Goal: Navigation & Orientation: Find specific page/section

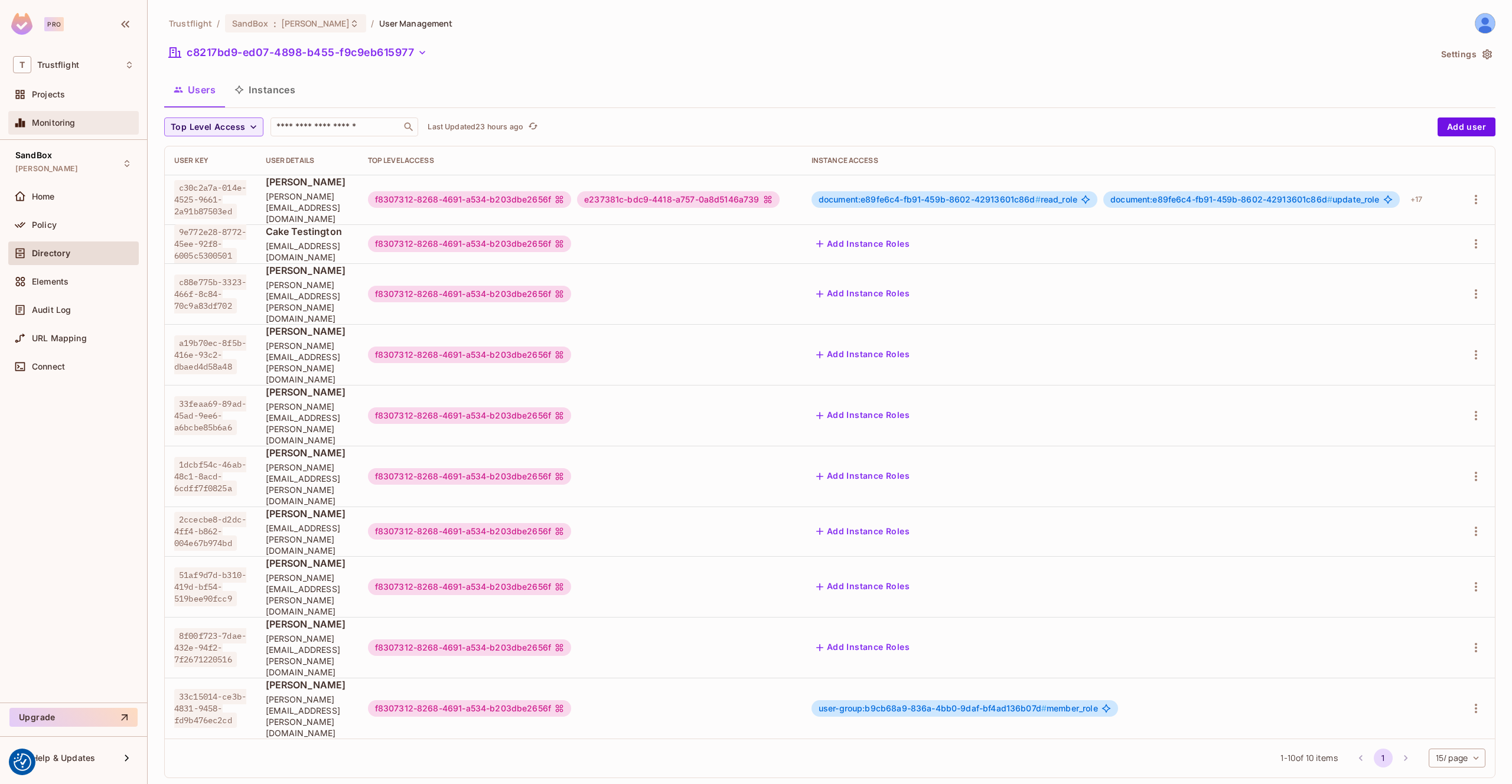
scroll to position [0, 4]
click at [72, 307] on div "Audit Log" at bounding box center [83, 310] width 102 height 10
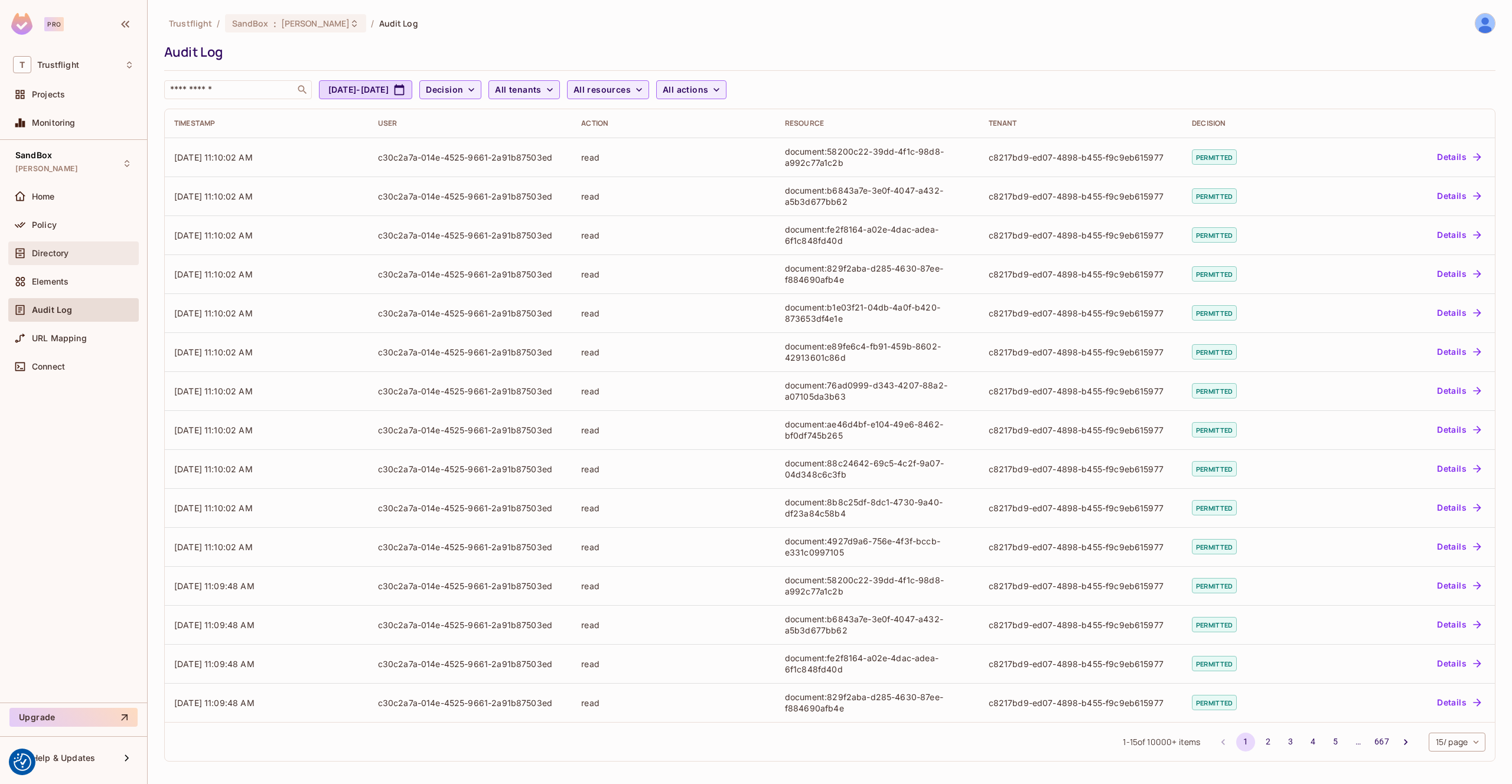
click at [50, 252] on span "Directory" at bounding box center [50, 253] width 37 height 10
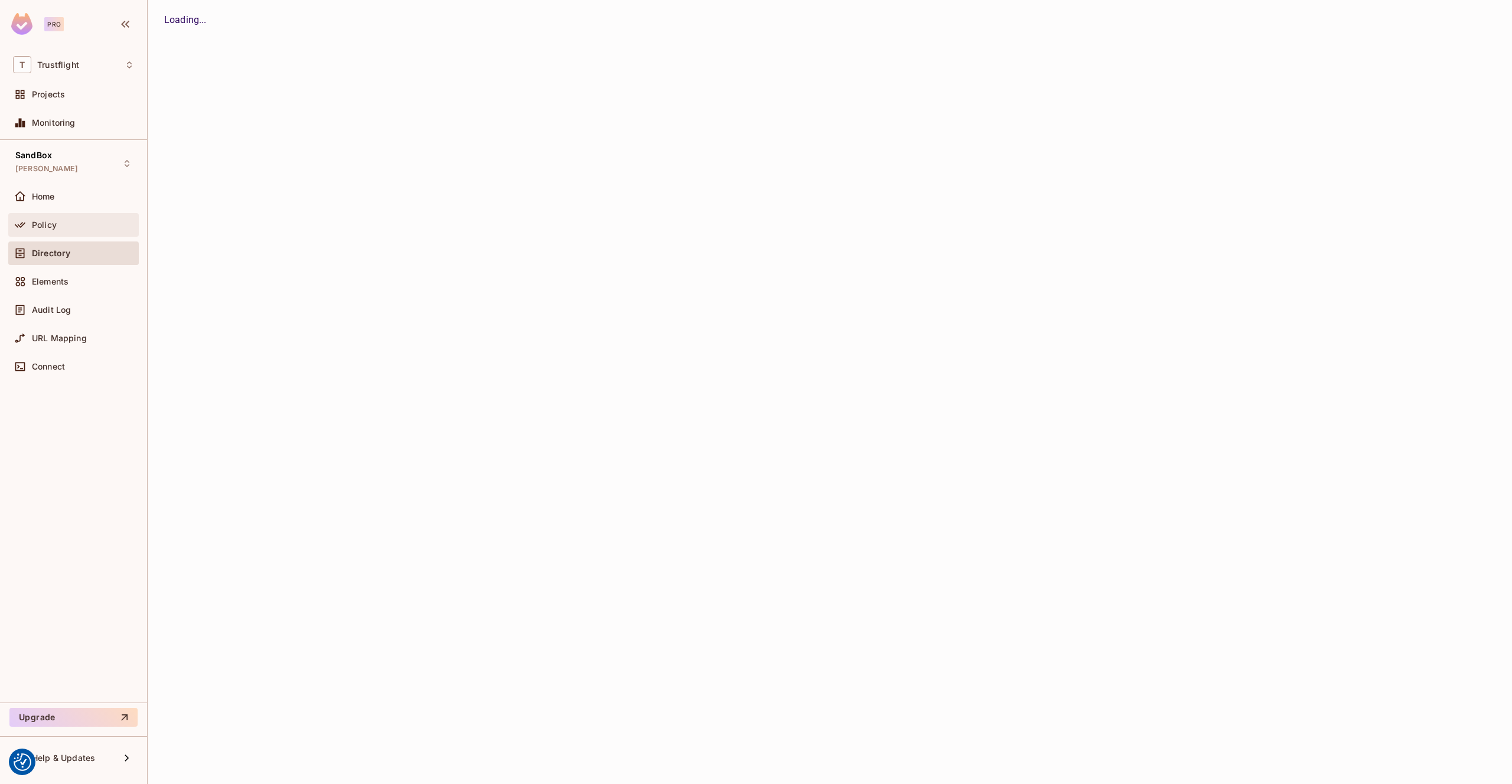
click at [61, 229] on div "Policy" at bounding box center [74, 225] width 121 height 14
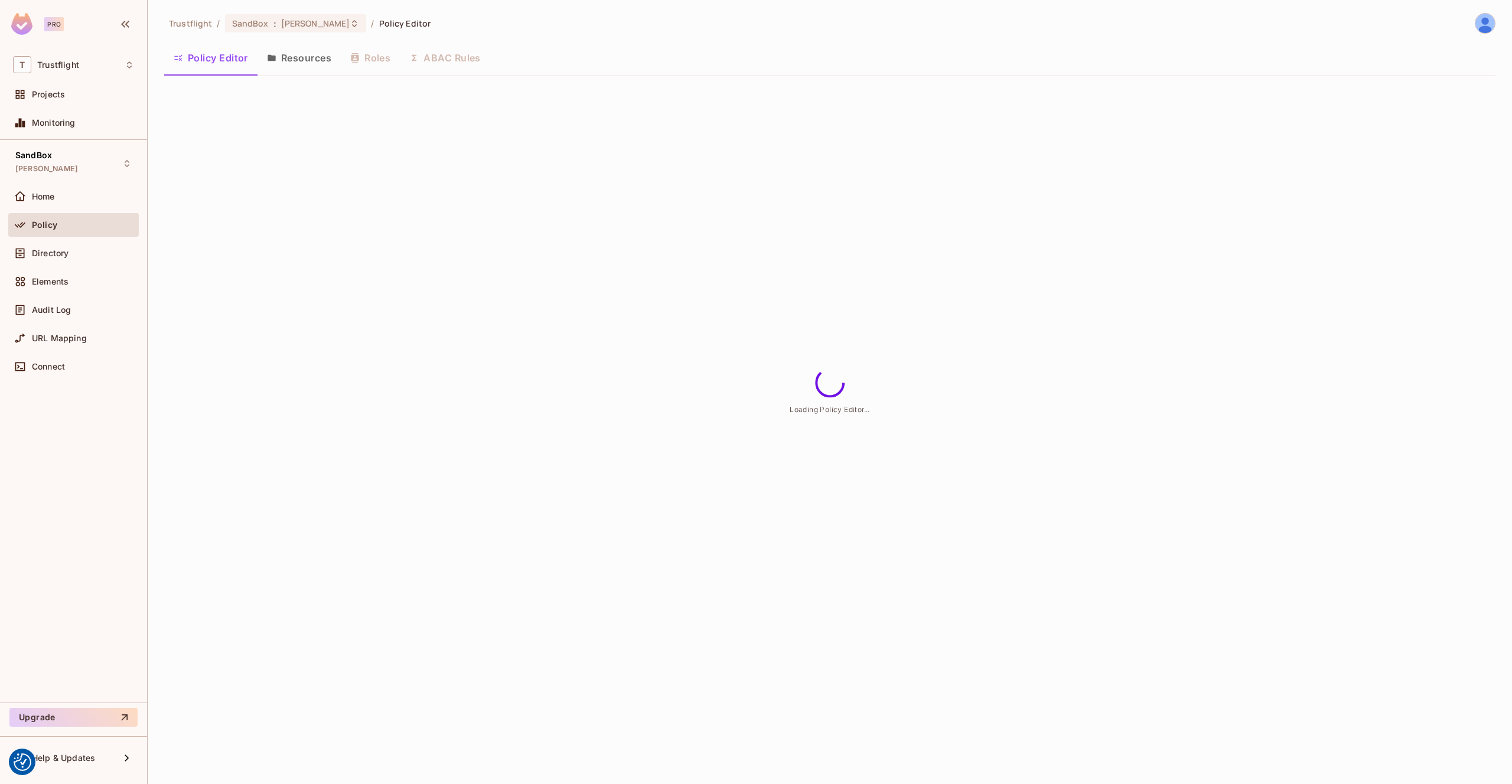
click at [319, 66] on button "Resources" at bounding box center [299, 58] width 84 height 30
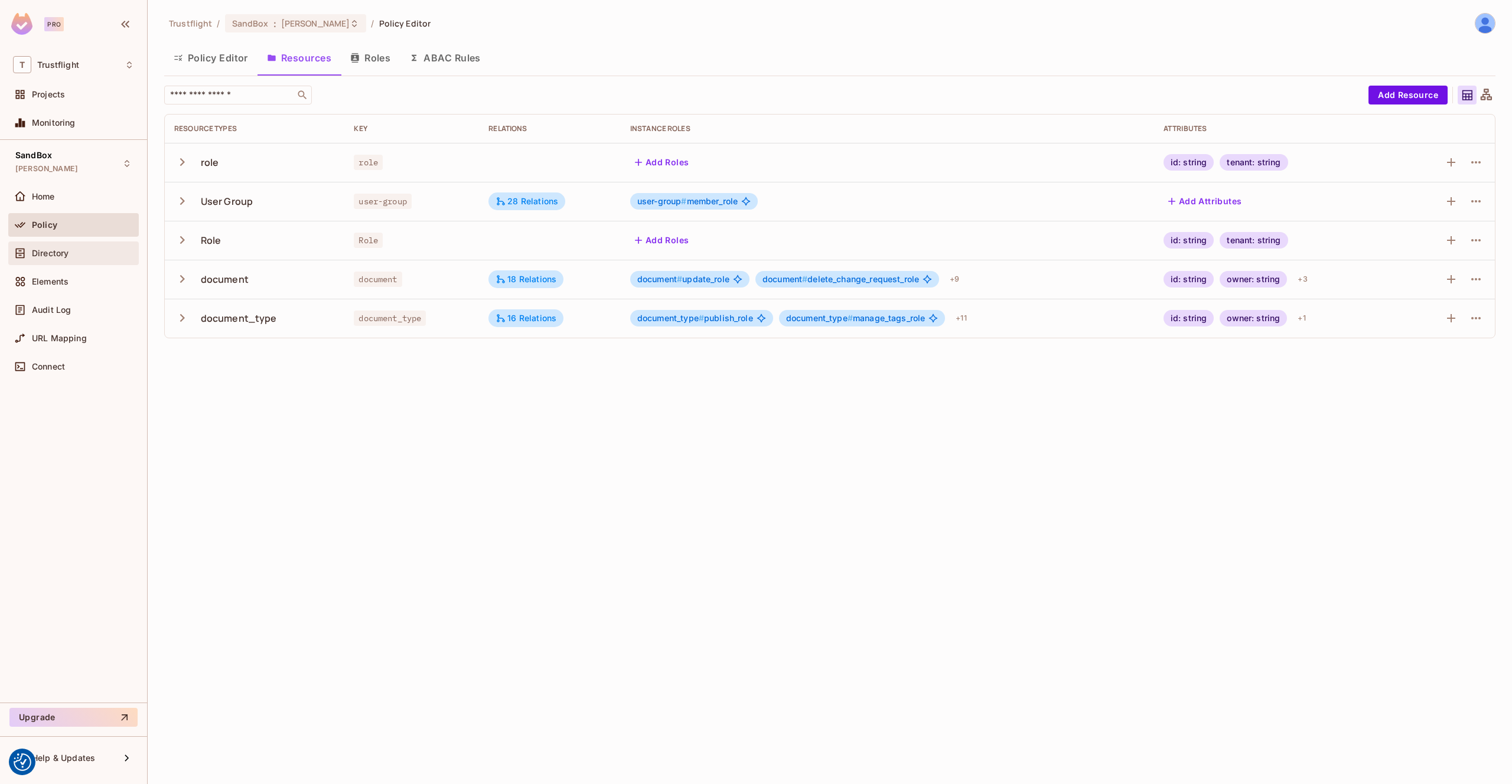
click at [49, 246] on div "Directory" at bounding box center [74, 253] width 121 height 14
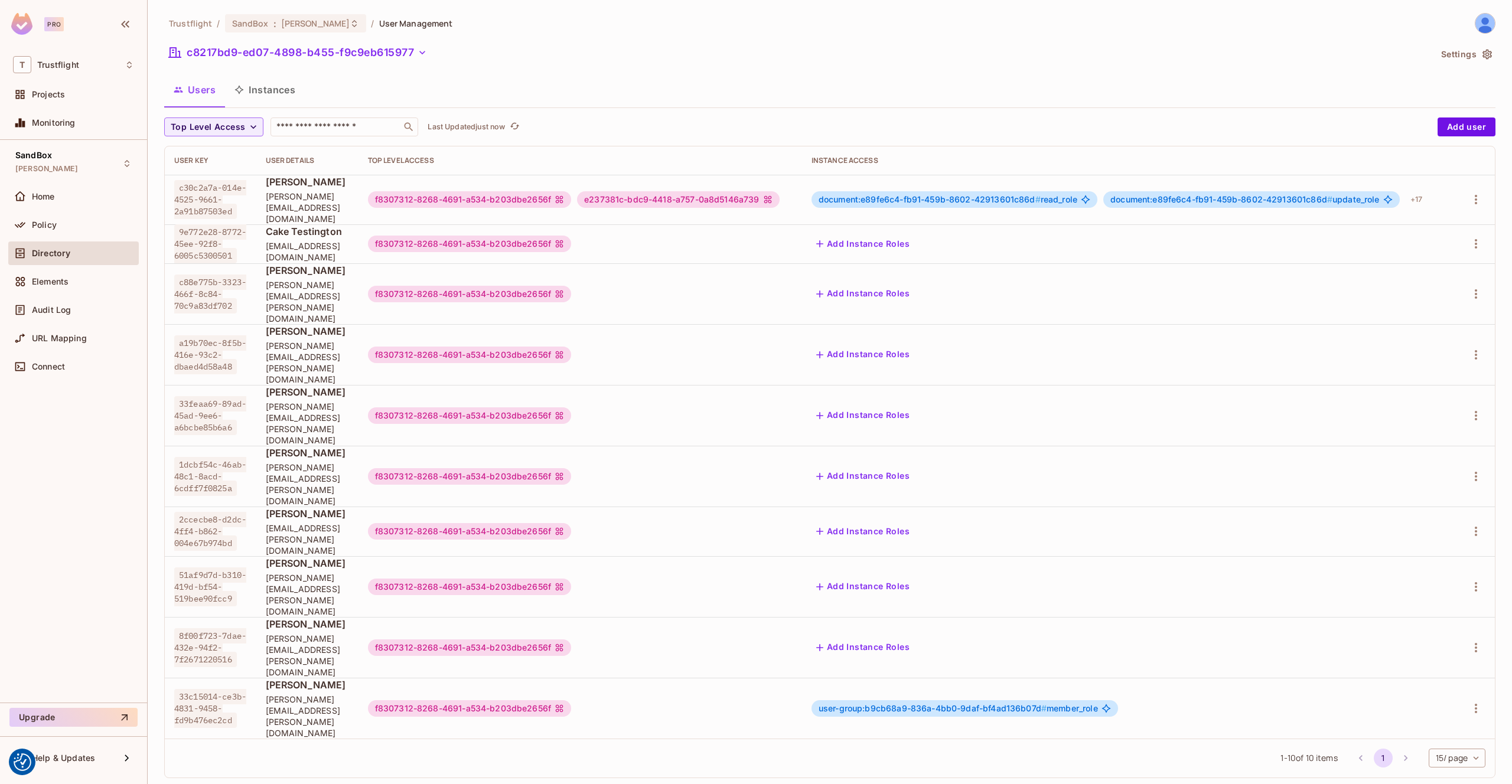
click at [268, 87] on button "Instances" at bounding box center [265, 89] width 80 height 30
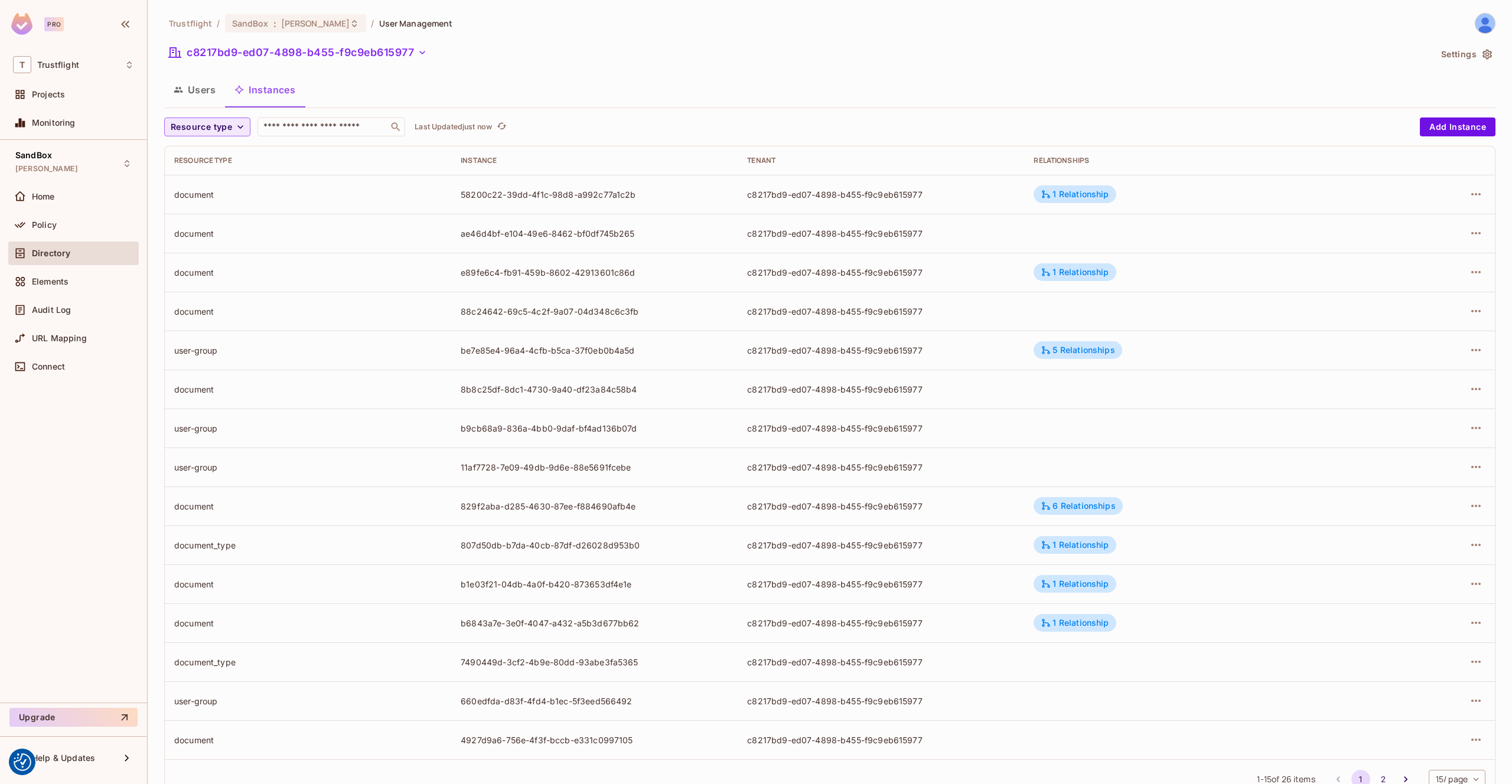
click at [228, 123] on span "Resource type" at bounding box center [201, 127] width 61 height 15
click at [222, 253] on span "document_type" at bounding box center [204, 255] width 61 height 11
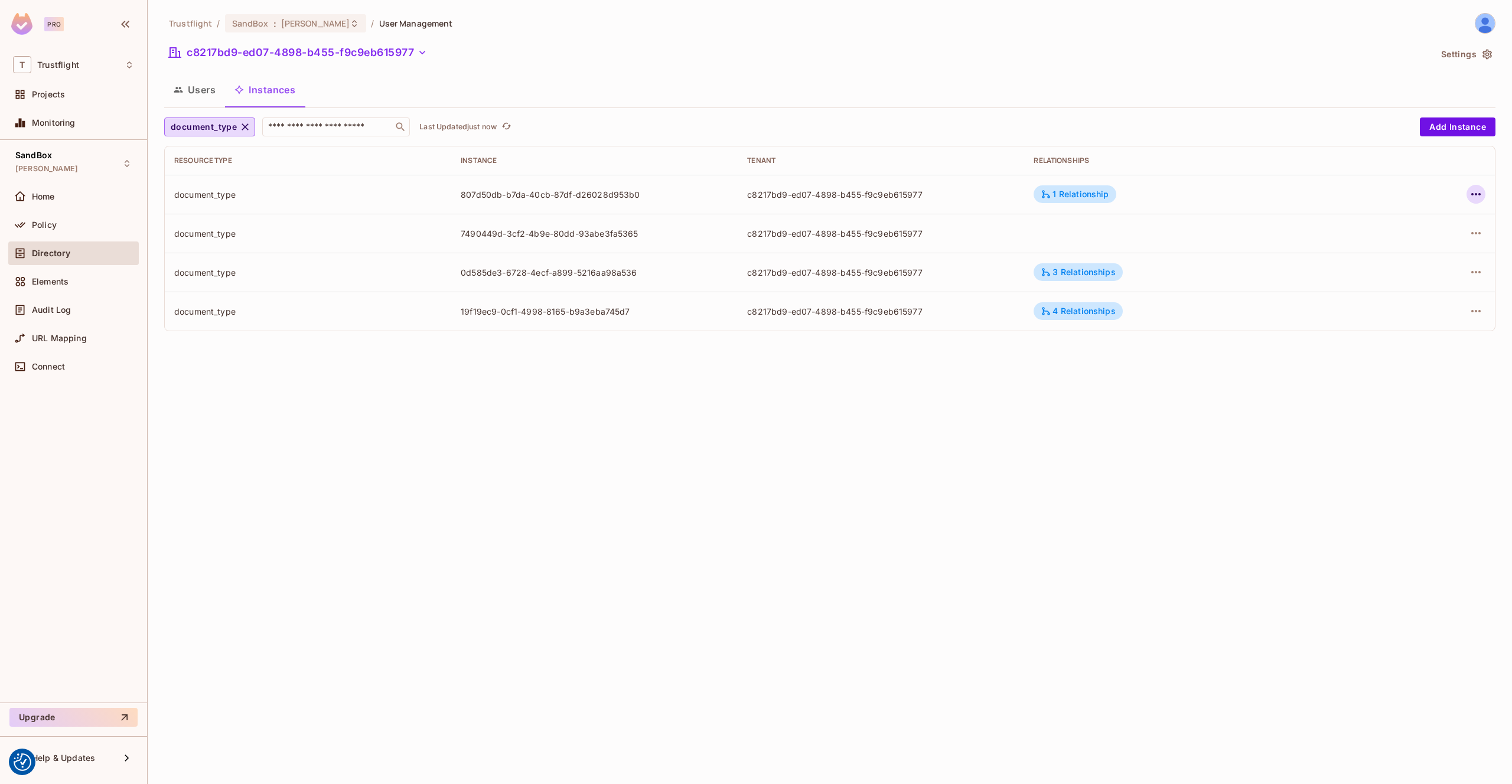
click at [1477, 193] on icon "button" at bounding box center [1475, 194] width 14 height 14
click at [1409, 239] on span "Edit Attributes" at bounding box center [1389, 248] width 66 height 19
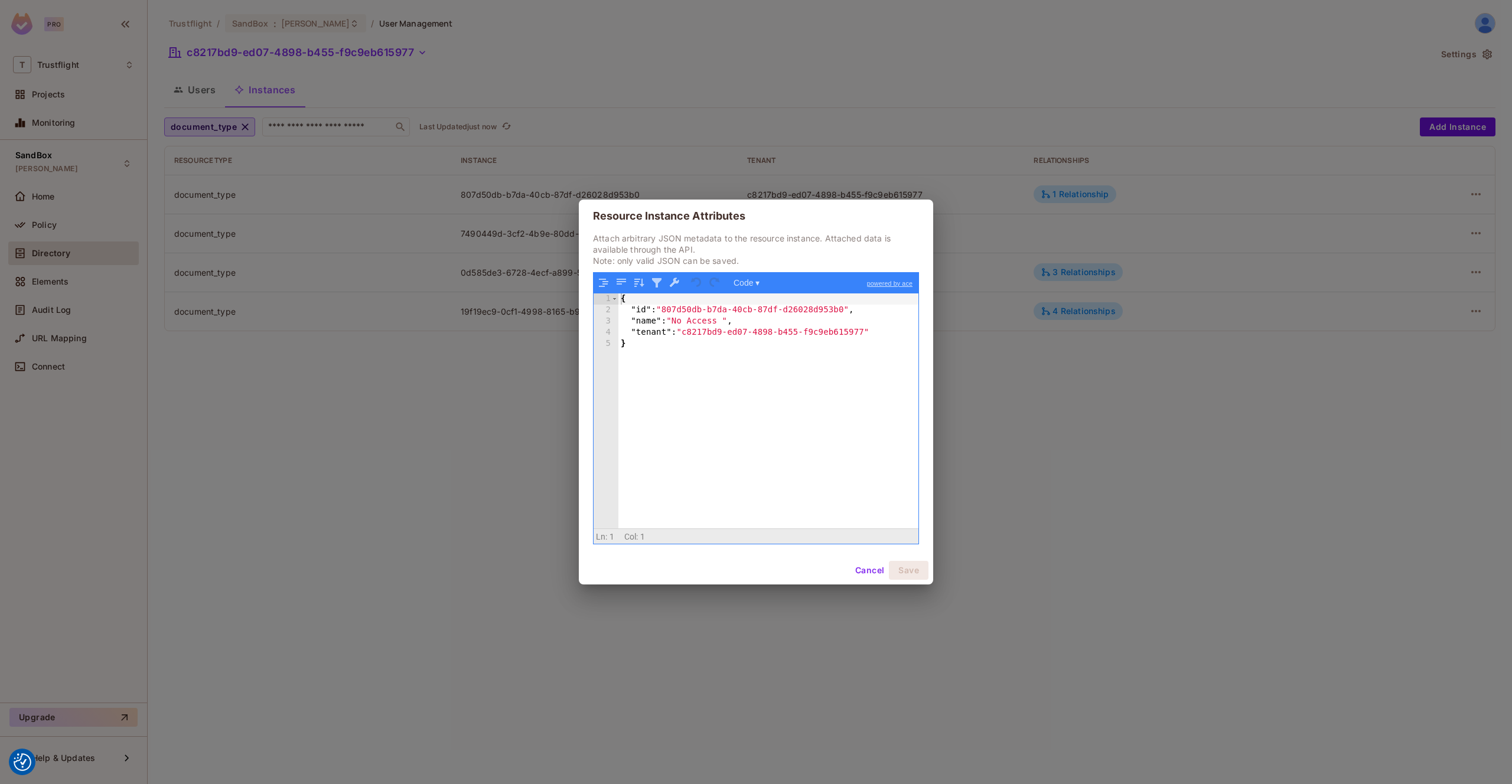
click at [1154, 58] on div "Resource Instance Attributes Attach arbitrary JSON metadata to the resource ins…" at bounding box center [756, 392] width 1512 height 784
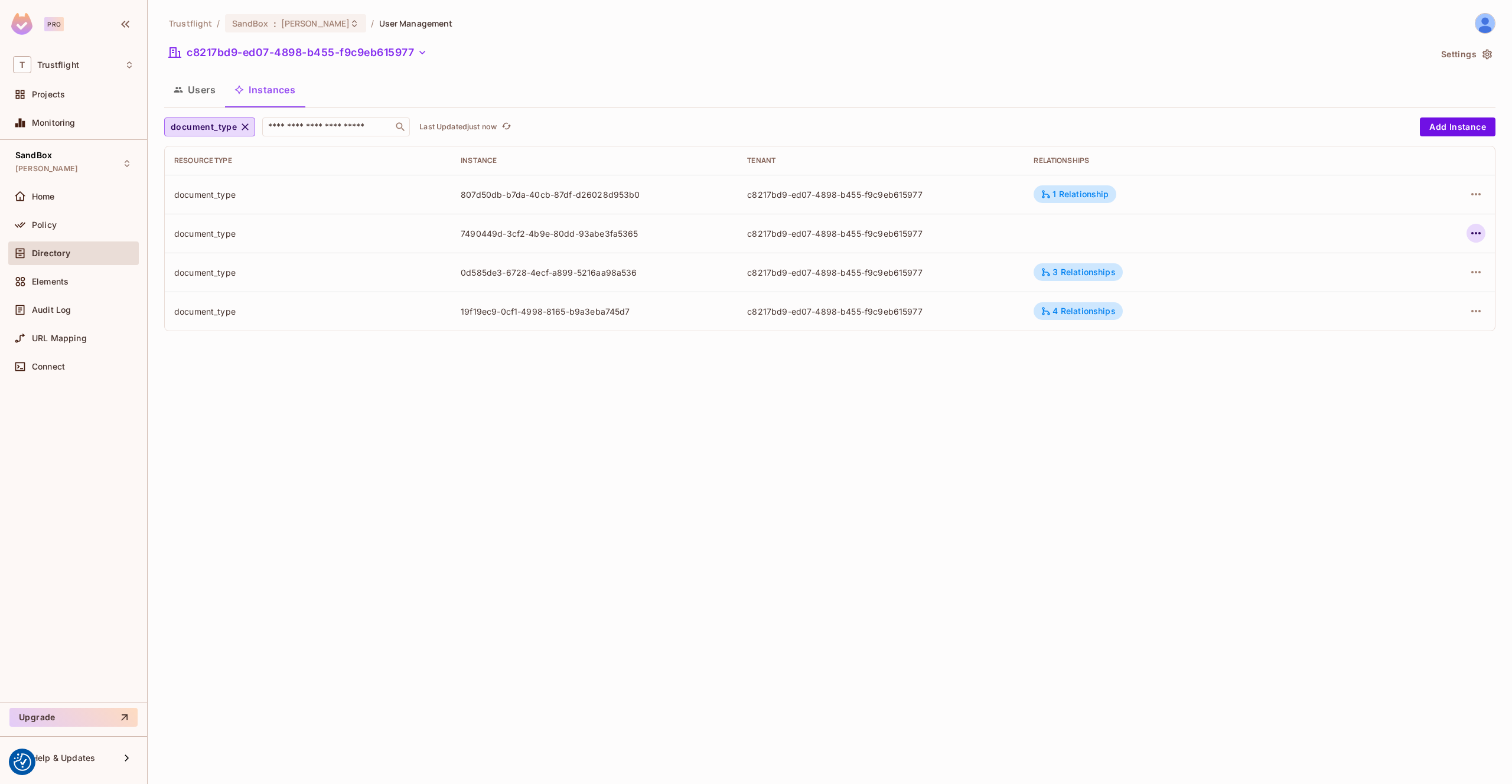
click at [1468, 234] on button "button" at bounding box center [1476, 234] width 19 height 19
click at [1396, 287] on div "Edit Attributes" at bounding box center [1389, 287] width 58 height 12
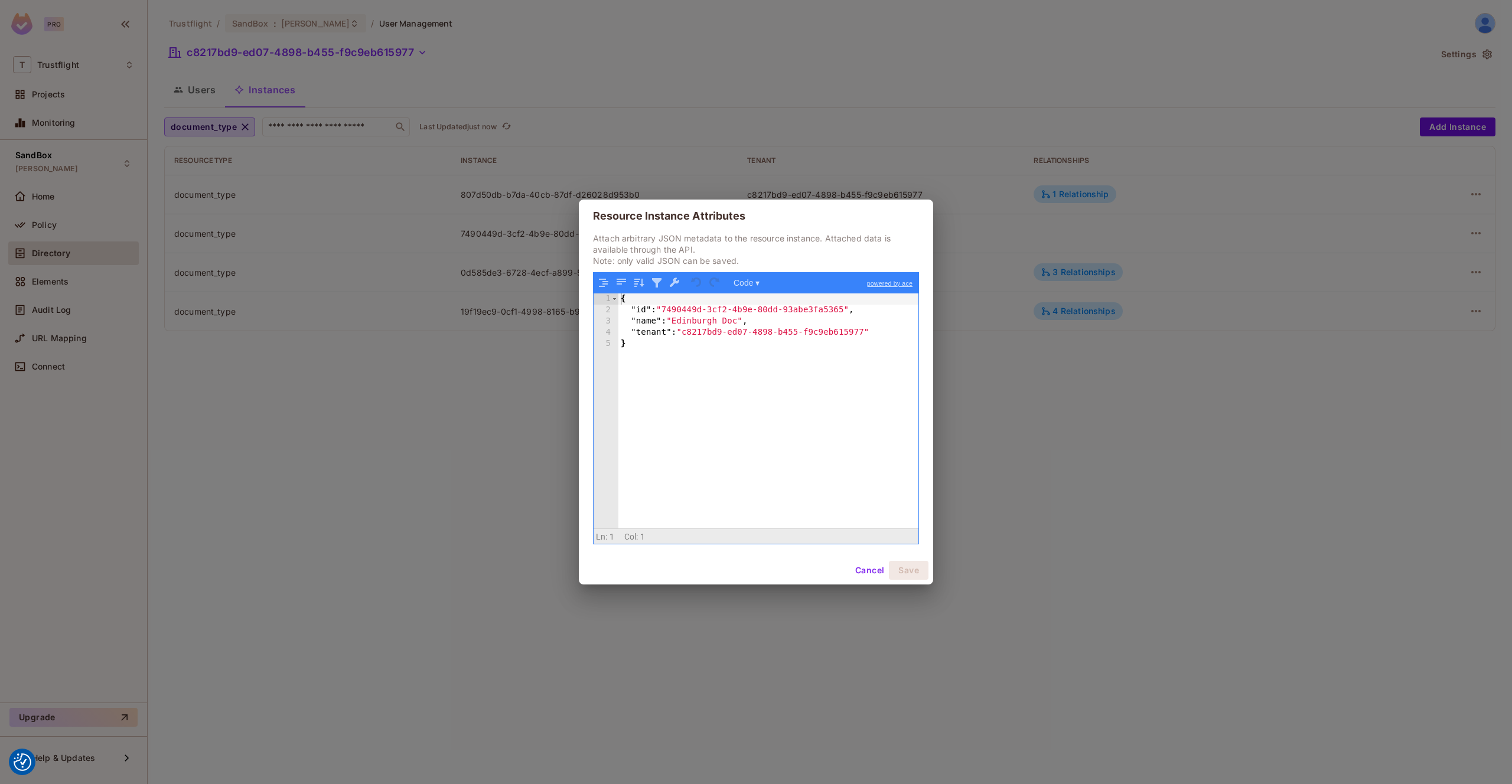
click at [1042, 72] on div "Resource Instance Attributes Attach arbitrary JSON metadata to the resource ins…" at bounding box center [756, 392] width 1512 height 784
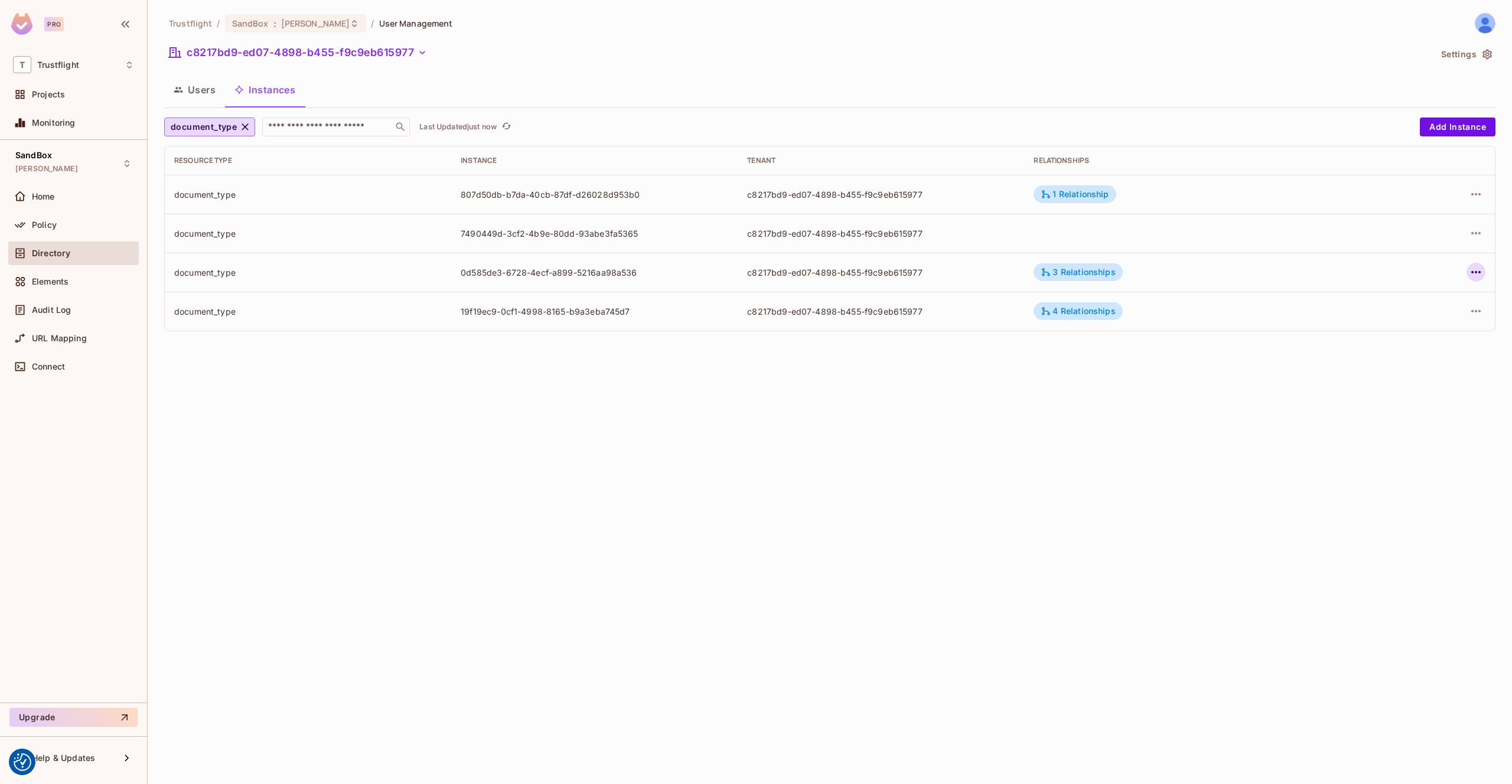
click at [1479, 273] on icon "button" at bounding box center [1475, 272] width 14 height 14
click at [1386, 328] on div "Edit Attributes" at bounding box center [1389, 325] width 58 height 12
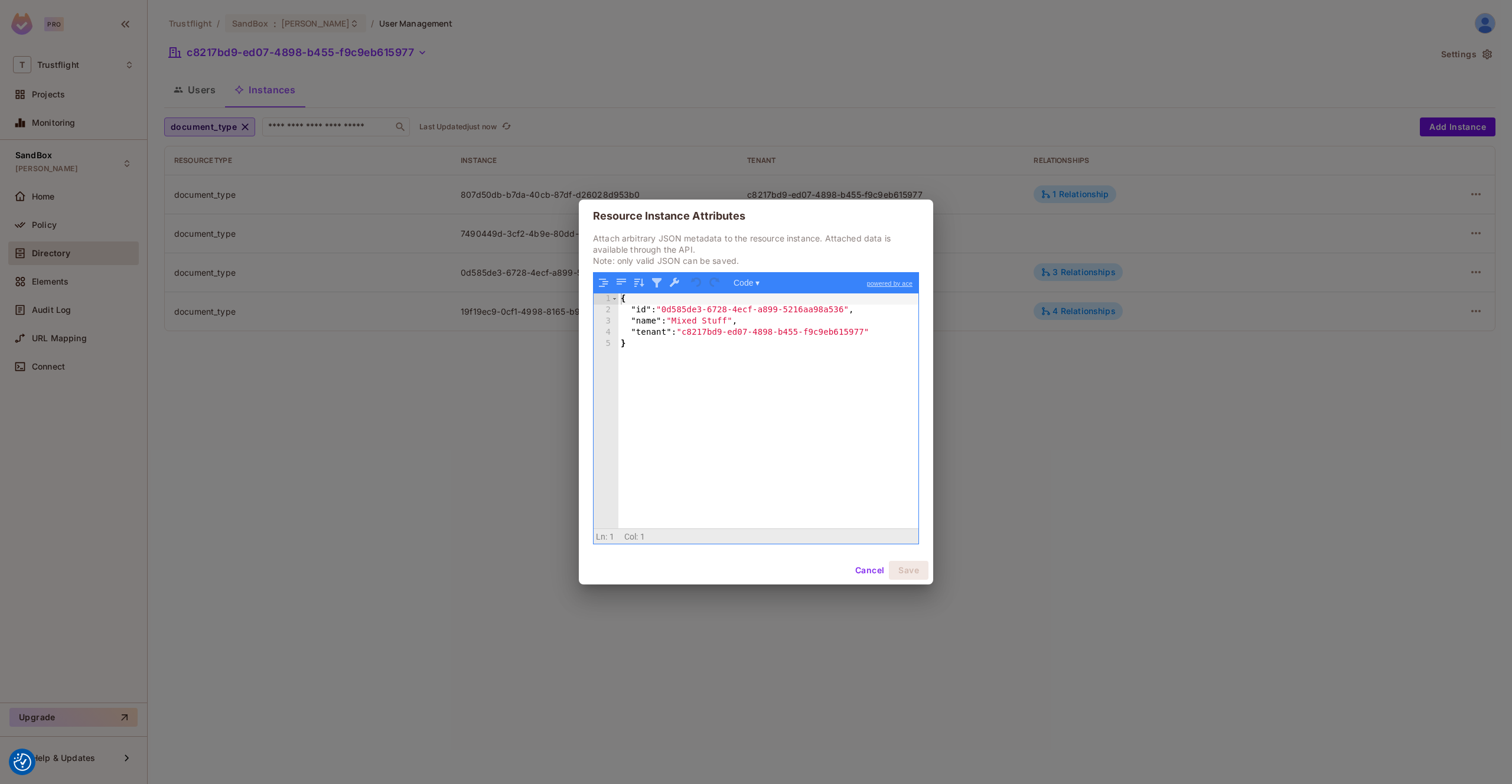
click at [998, 69] on div "Resource Instance Attributes Attach arbitrary JSON metadata to the resource ins…" at bounding box center [756, 392] width 1512 height 784
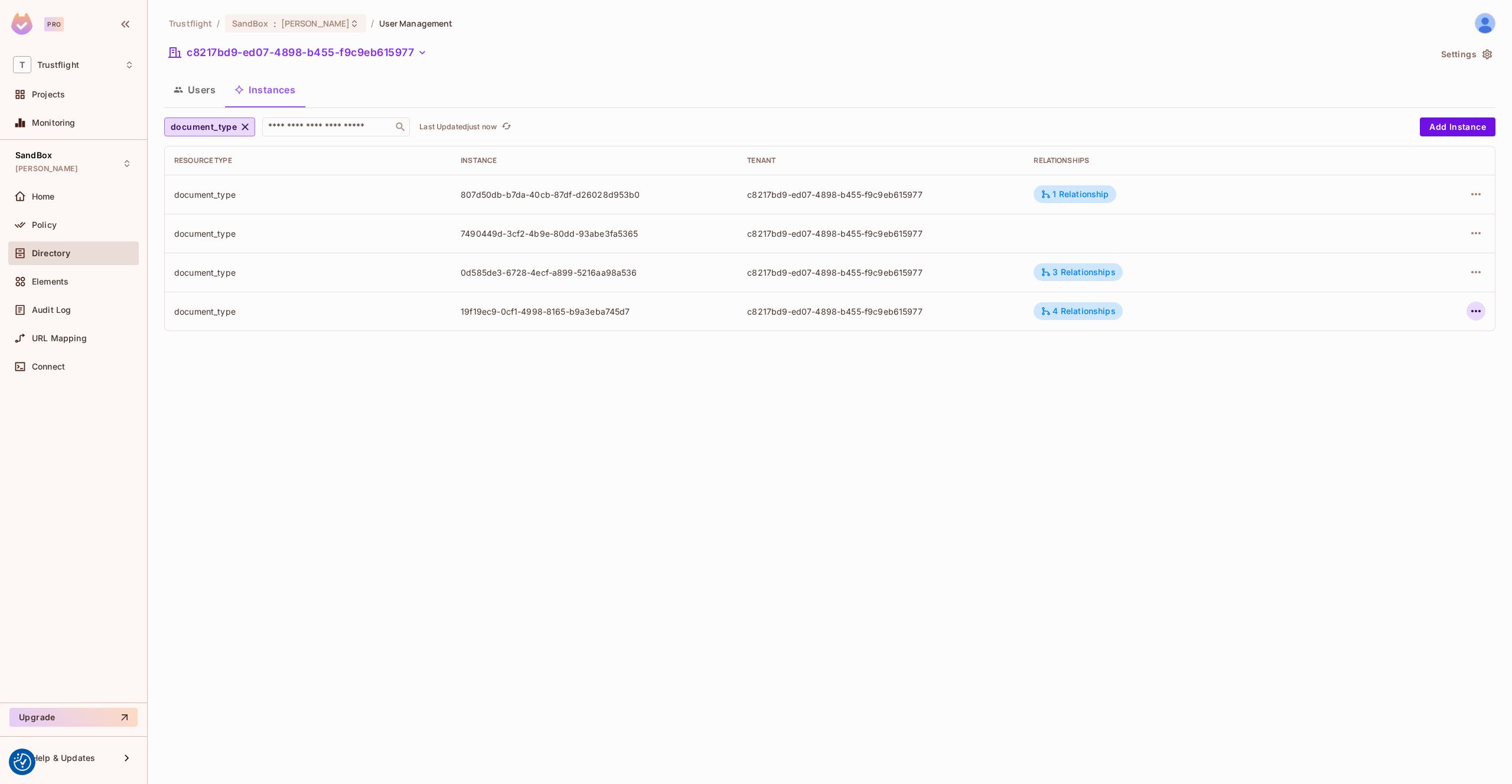
click at [1477, 313] on icon "button" at bounding box center [1475, 311] width 14 height 14
click at [1371, 364] on div "Edit Attributes" at bounding box center [1389, 364] width 58 height 12
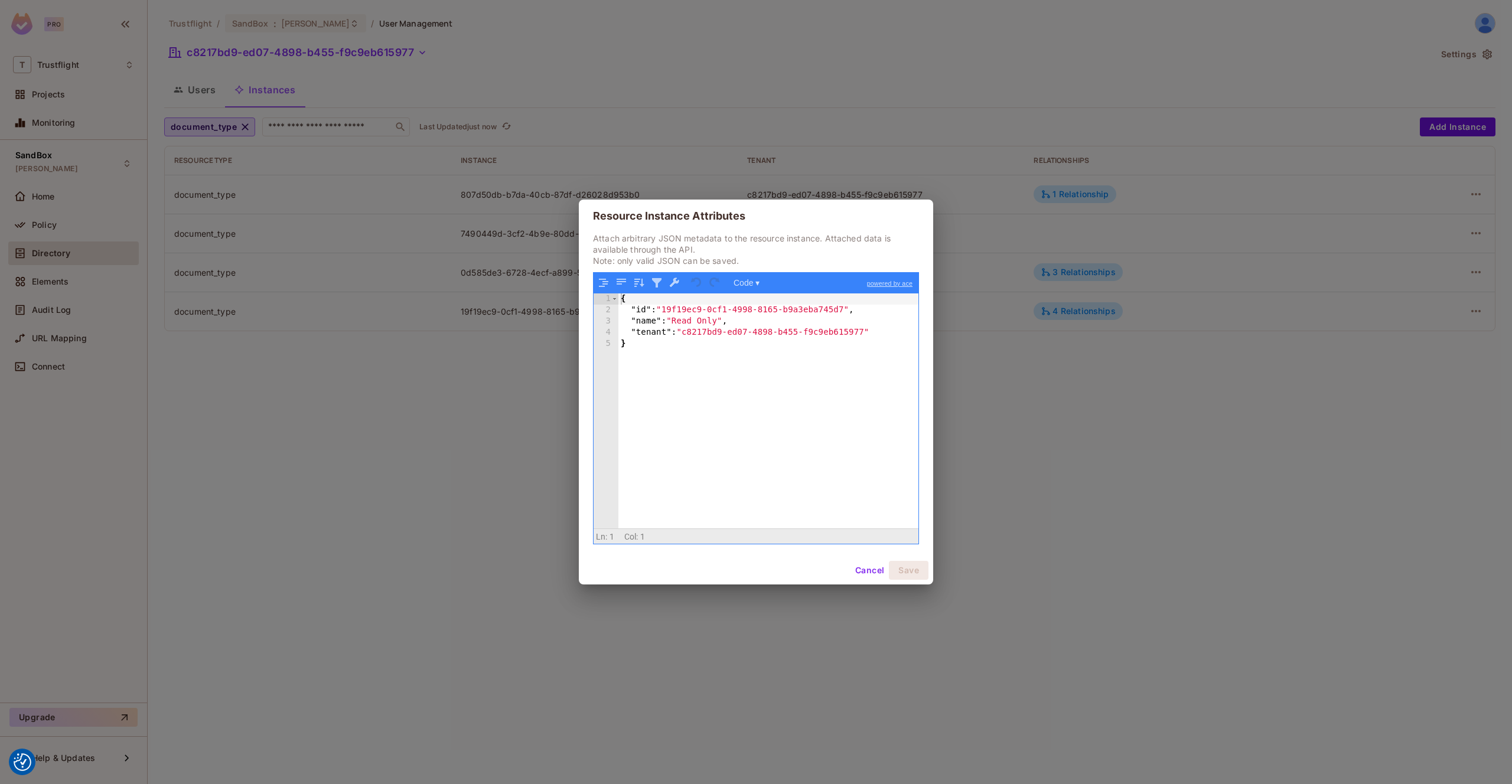
click at [990, 124] on div "Resource Instance Attributes Attach arbitrary JSON metadata to the resource ins…" at bounding box center [756, 392] width 1512 height 784
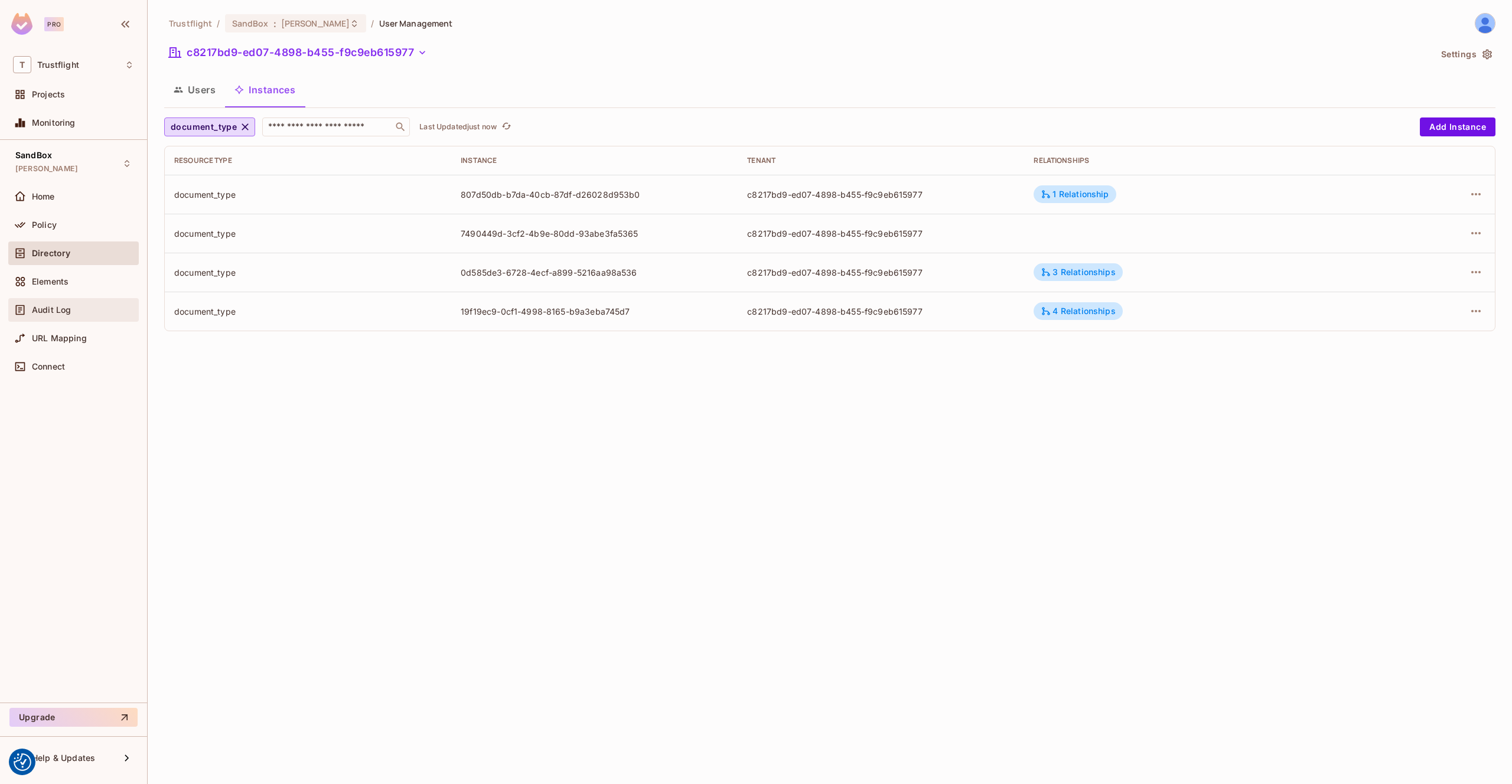
click at [85, 306] on div "Audit Log" at bounding box center [83, 310] width 102 height 10
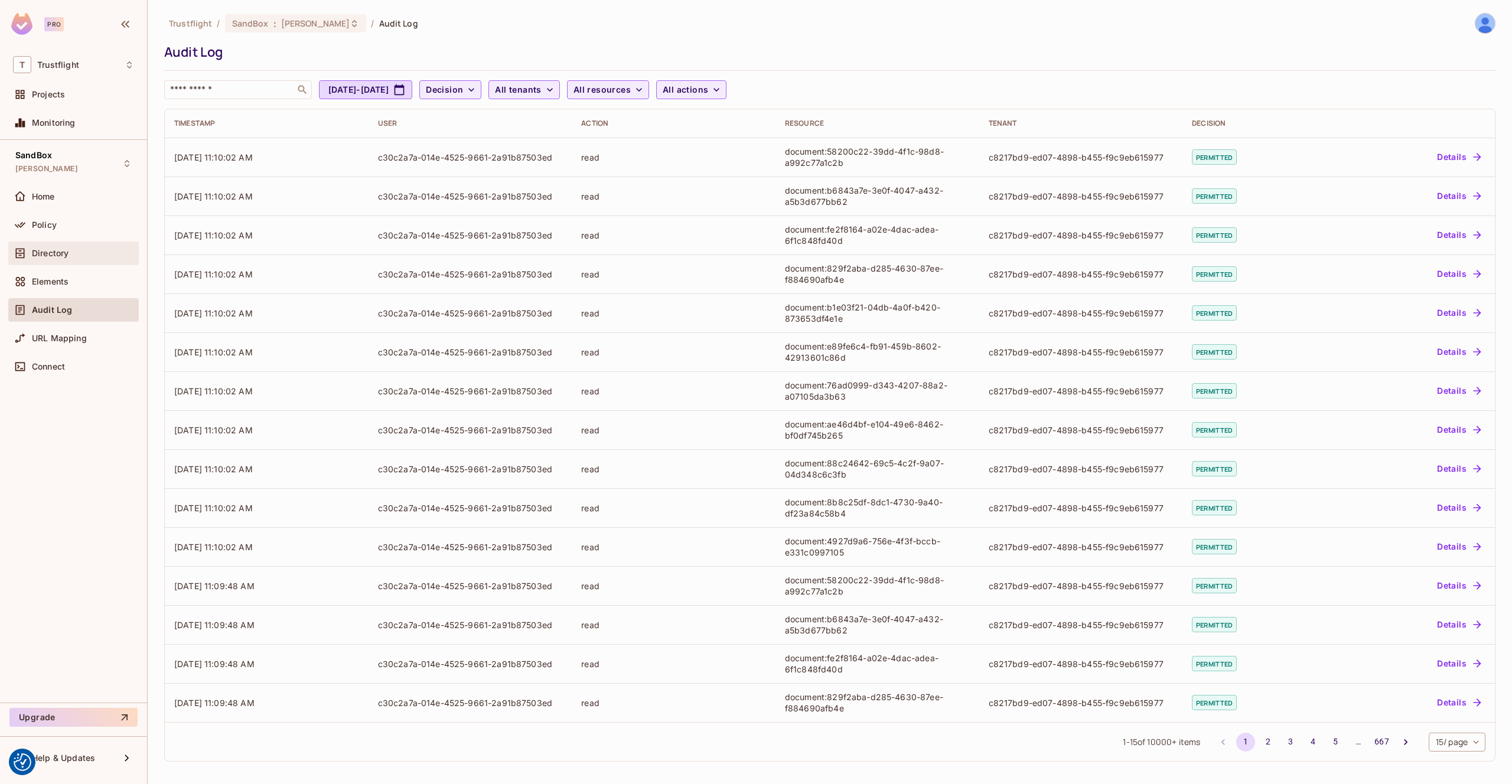
click at [62, 256] on span "Directory" at bounding box center [50, 253] width 37 height 10
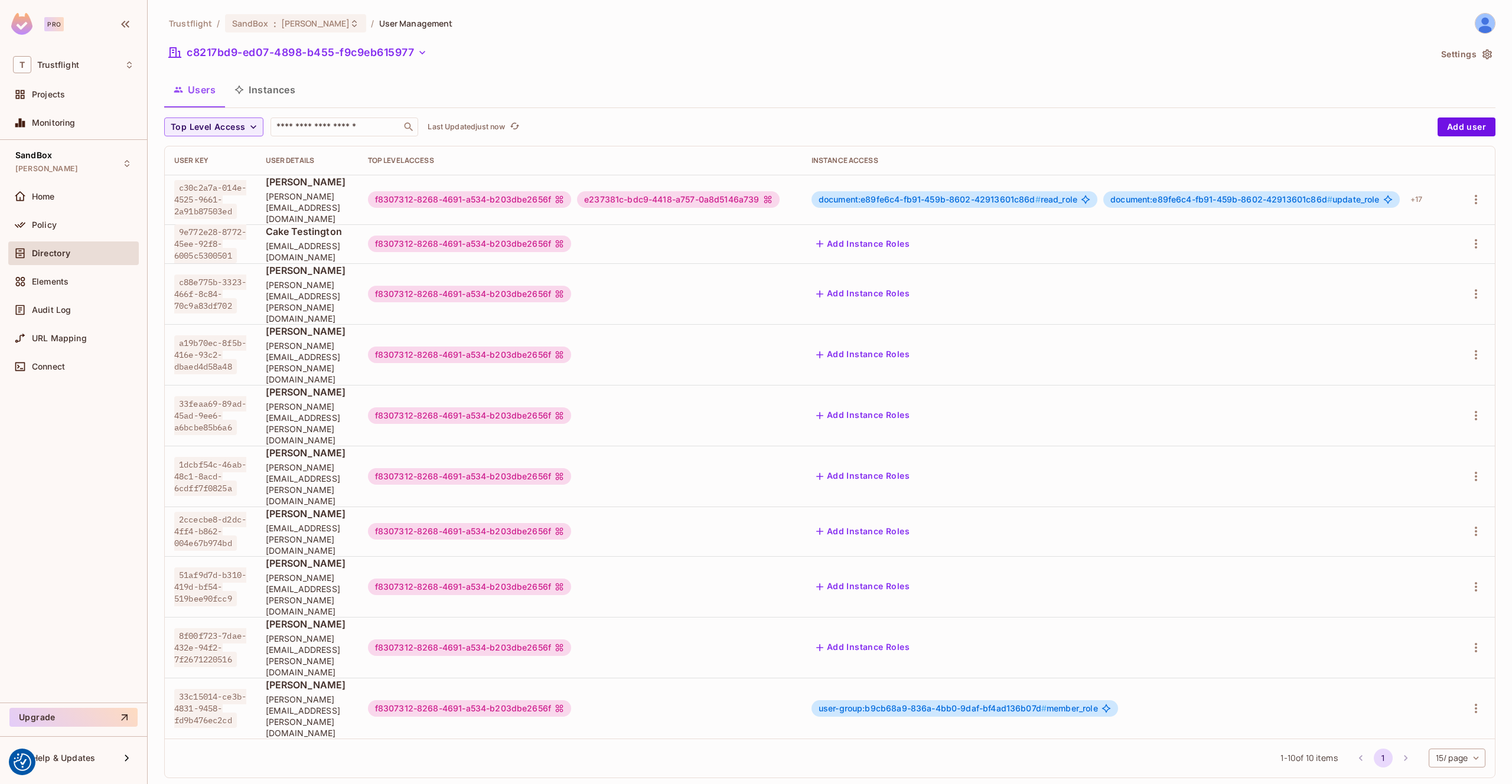
click at [271, 92] on button "Instances" at bounding box center [265, 89] width 80 height 30
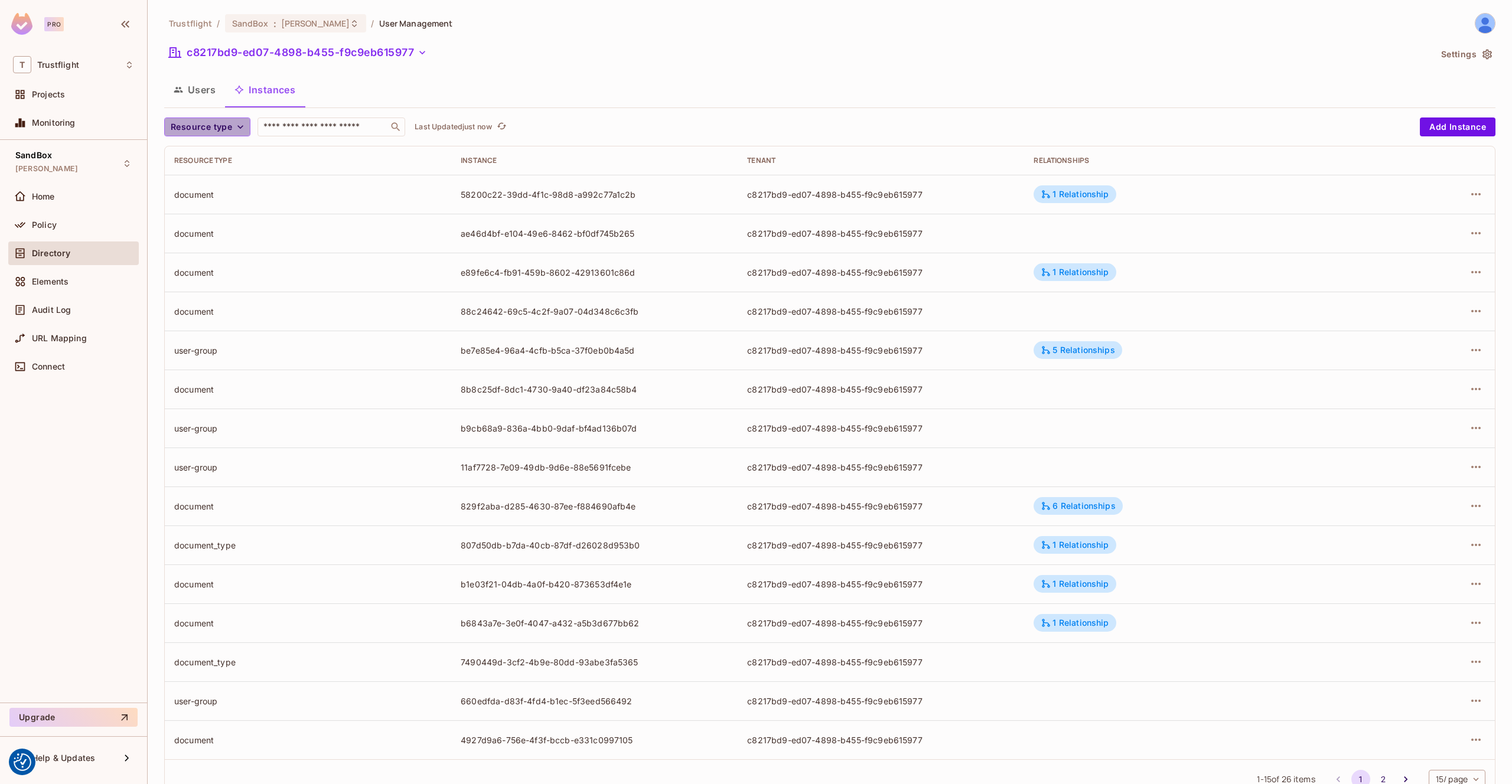
click at [229, 131] on span "Resource type" at bounding box center [201, 127] width 61 height 15
click at [213, 259] on span "document_type" at bounding box center [204, 255] width 61 height 11
click at [240, 132] on icon "button" at bounding box center [240, 127] width 12 height 12
click at [245, 253] on div at bounding box center [756, 392] width 1512 height 784
click at [226, 256] on body "We use cookies to enhance your browsing experience, serve personalized ads or c…" at bounding box center [756, 392] width 1512 height 784
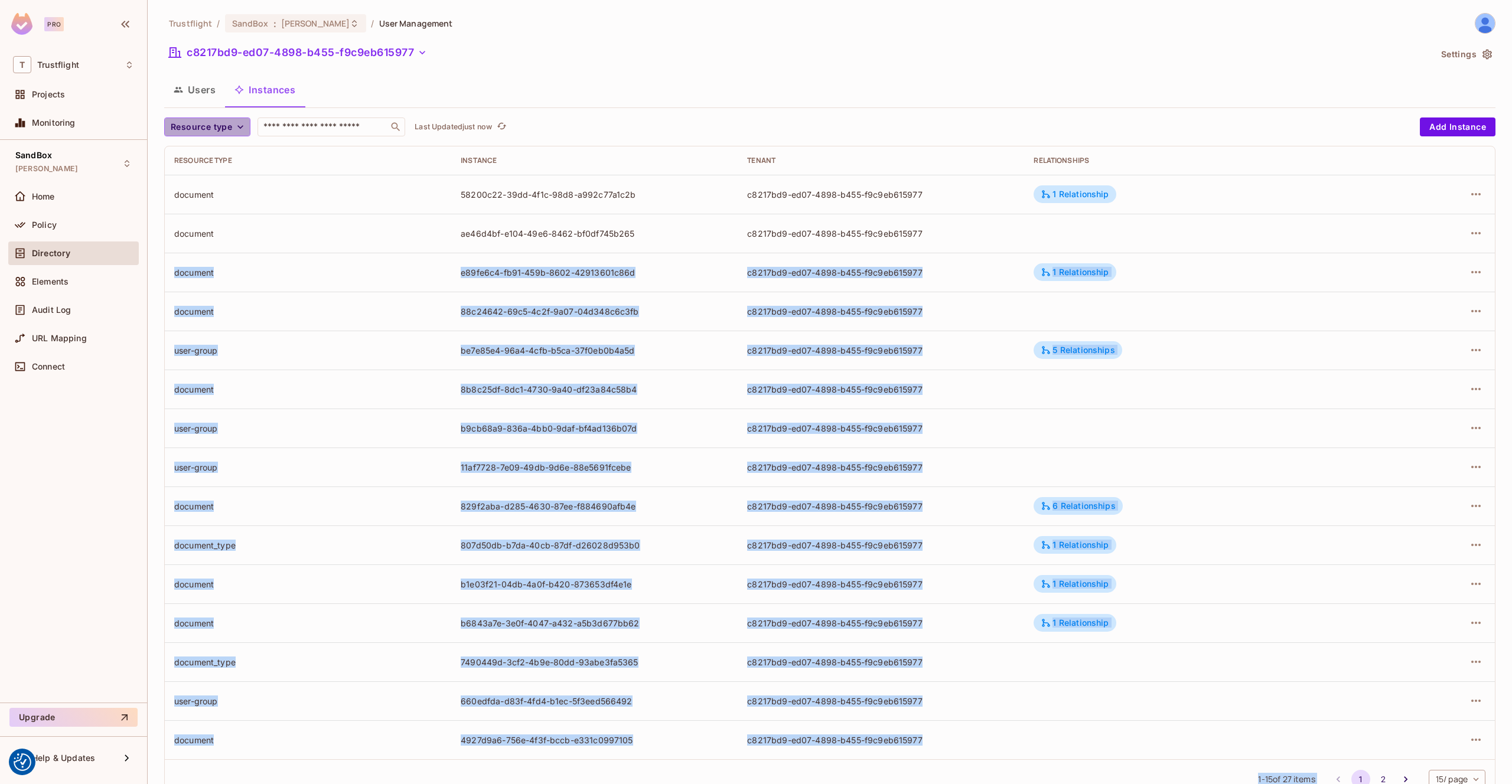
click at [228, 131] on span "Resource type" at bounding box center [201, 127] width 61 height 15
click at [213, 254] on span "document_type" at bounding box center [204, 255] width 61 height 11
